Goal: Transaction & Acquisition: Purchase product/service

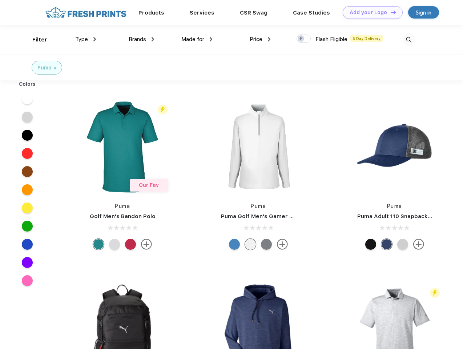
click at [370, 12] on link "Add your Logo Design Tool" at bounding box center [373, 12] width 60 height 13
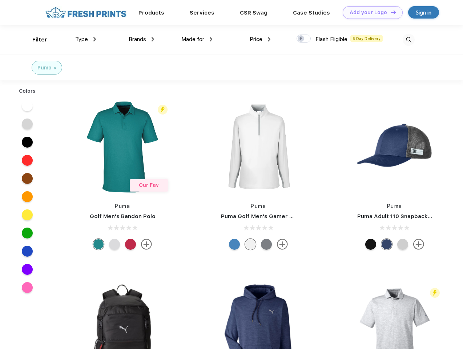
click at [0, 0] on div "Design Tool" at bounding box center [0, 0] width 0 height 0
click at [390, 12] on link "Add your Logo Design Tool" at bounding box center [373, 12] width 60 height 13
click at [35, 40] on div "Filter" at bounding box center [39, 40] width 15 height 8
click at [86, 39] on span "Type" at bounding box center [81, 39] width 13 height 7
click at [141, 39] on span "Brands" at bounding box center [137, 39] width 17 height 7
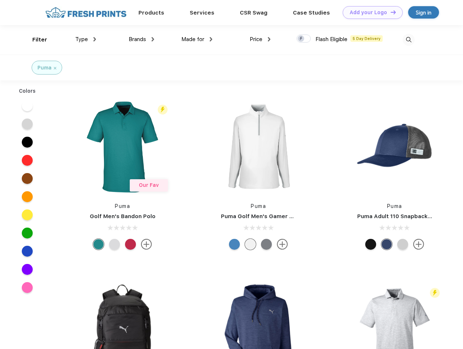
click at [197, 39] on span "Made for" at bounding box center [192, 39] width 23 height 7
click at [260, 39] on span "Price" at bounding box center [256, 39] width 13 height 7
click at [304, 39] on div at bounding box center [304, 39] width 14 height 8
click at [301, 39] on input "checkbox" at bounding box center [299, 36] width 5 height 5
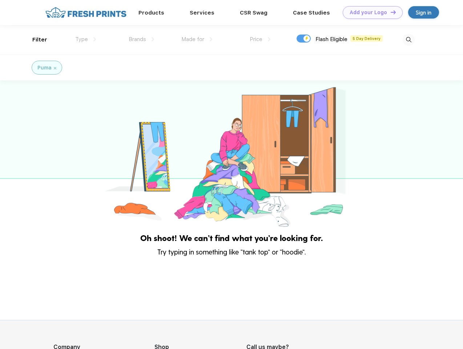
click at [409, 40] on img at bounding box center [409, 40] width 12 height 12
